Goal: Transaction & Acquisition: Download file/media

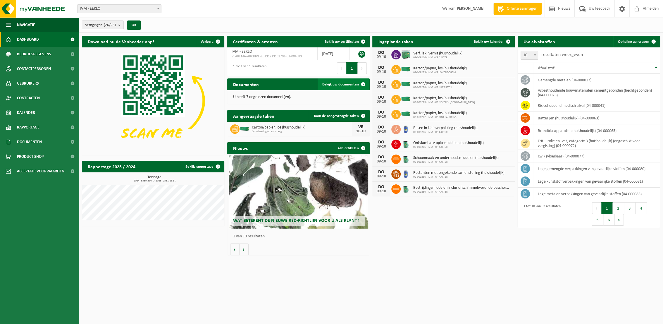
click at [341, 85] on span "Bekijk uw documenten" at bounding box center [340, 84] width 37 height 4
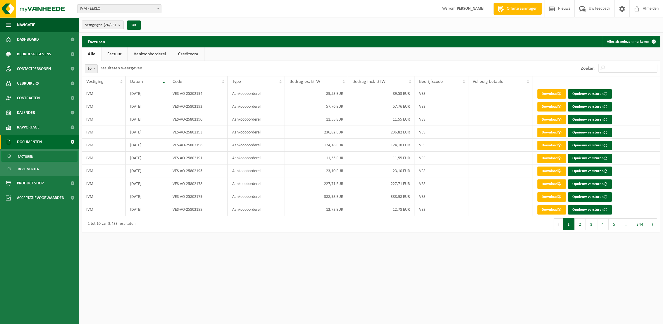
click at [182, 55] on link "Creditnota" at bounding box center [188, 53] width 32 height 13
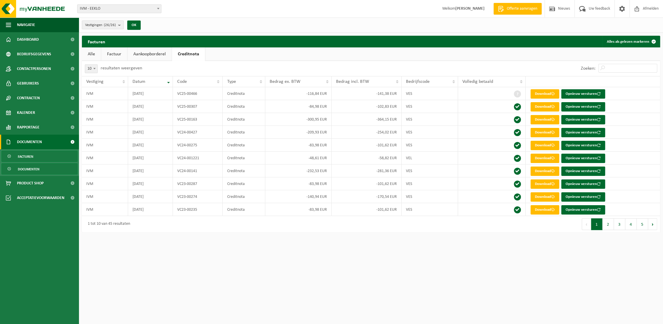
click at [37, 169] on span "Documenten" at bounding box center [29, 168] width 22 height 11
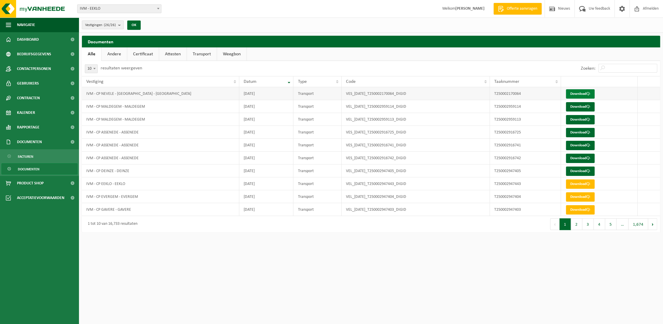
click at [577, 94] on link "Download" at bounding box center [580, 93] width 29 height 9
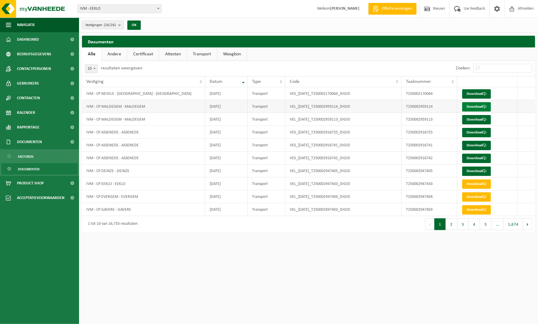
click at [472, 107] on link "Download" at bounding box center [476, 106] width 29 height 9
click at [476, 120] on link "Download" at bounding box center [476, 119] width 29 height 9
click at [475, 132] on link "Download" at bounding box center [476, 132] width 29 height 9
click at [476, 144] on link "Download" at bounding box center [476, 145] width 29 height 9
click at [475, 158] on link "Download" at bounding box center [476, 158] width 29 height 9
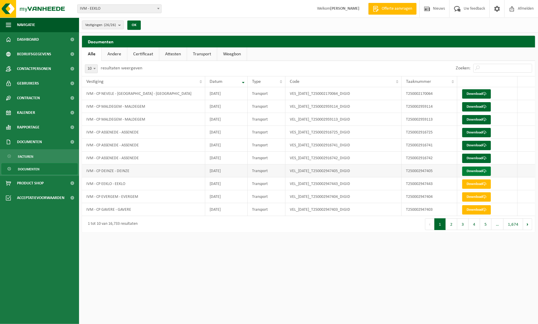
click at [478, 171] on link "Download" at bounding box center [476, 170] width 29 height 9
click at [27, 40] on span "Dashboard" at bounding box center [28, 39] width 22 height 15
